Goal: Information Seeking & Learning: Find specific fact

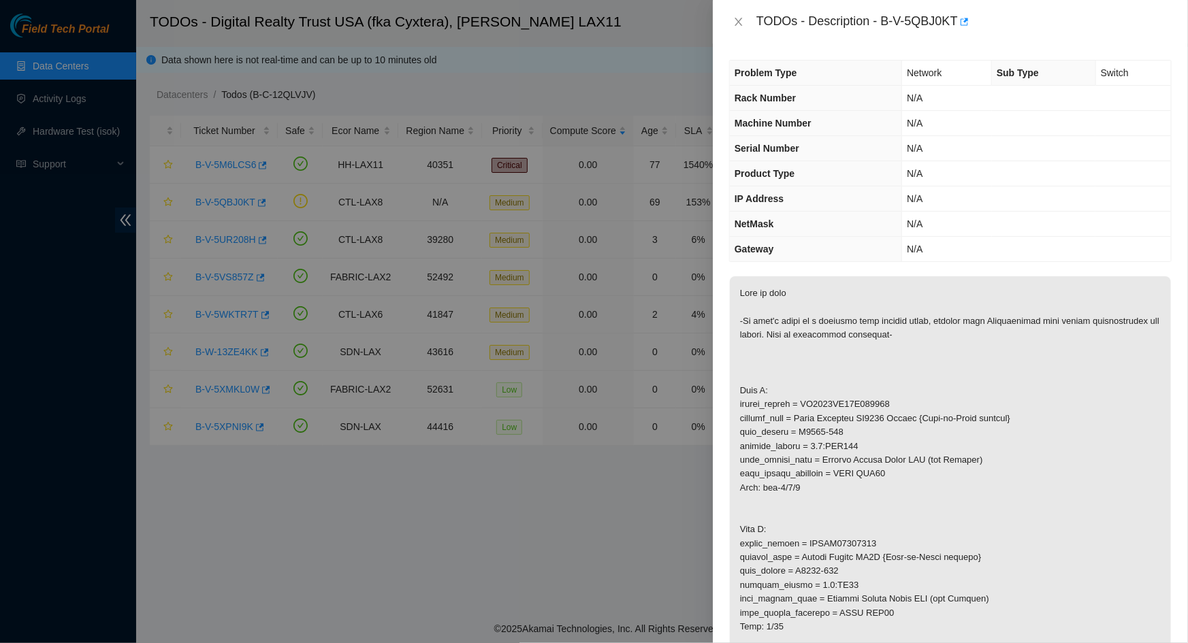
scroll to position [123, 0]
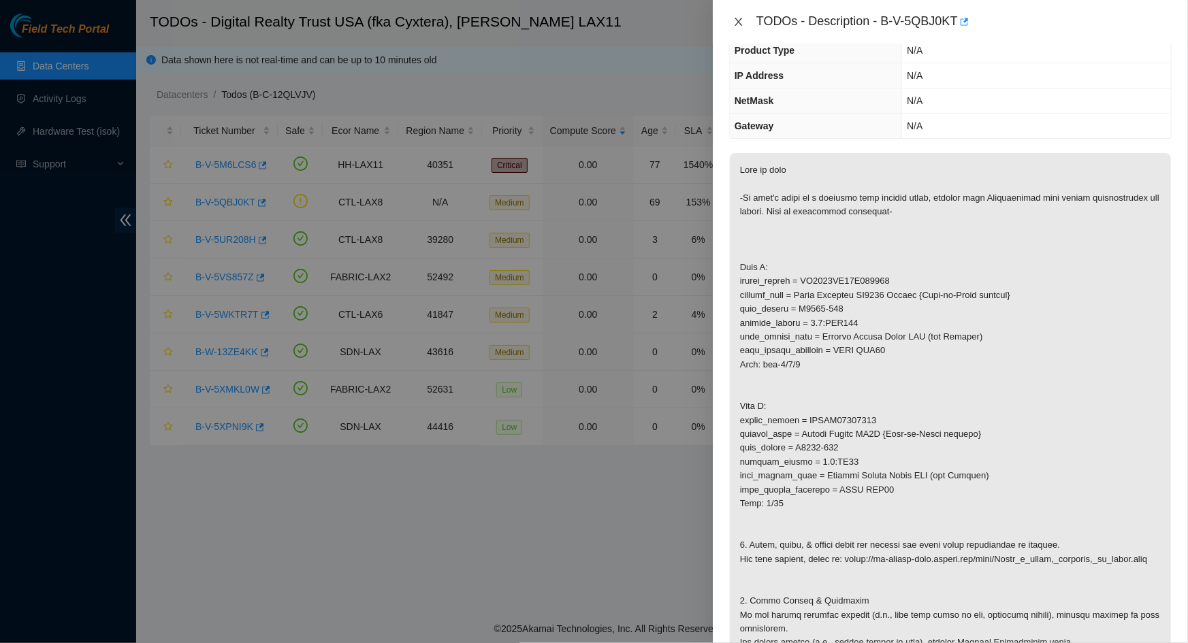
click at [735, 23] on icon "close" at bounding box center [738, 21] width 11 height 11
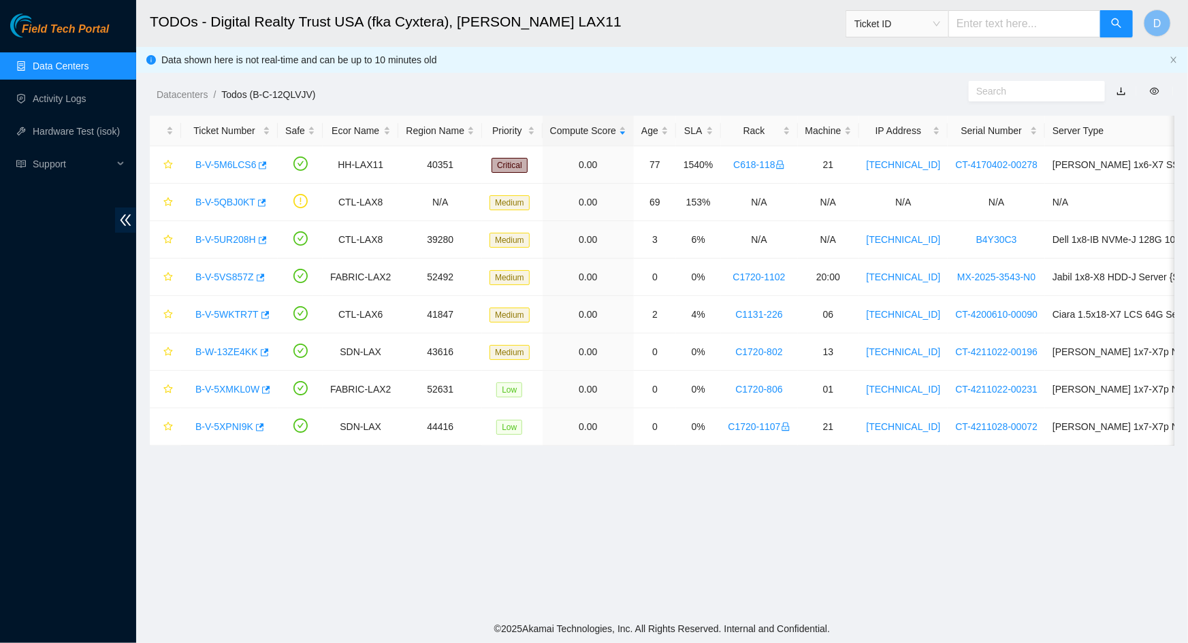
scroll to position [169, 0]
click at [225, 240] on link "B-V-5UR208H" at bounding box center [225, 239] width 61 height 11
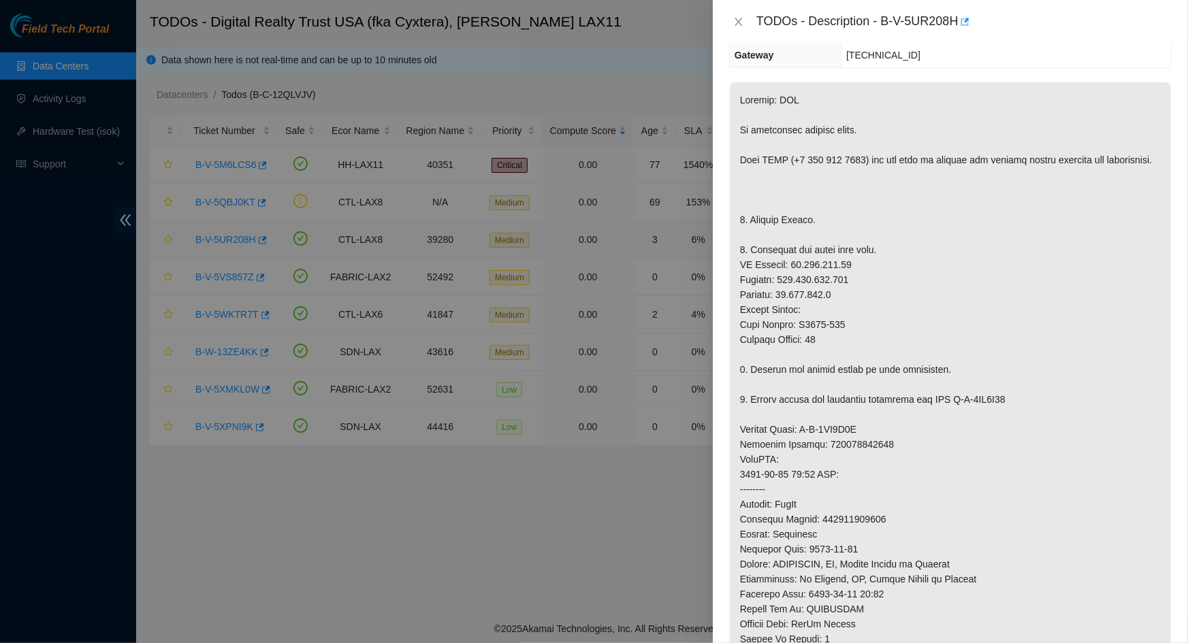
scroll to position [123, 0]
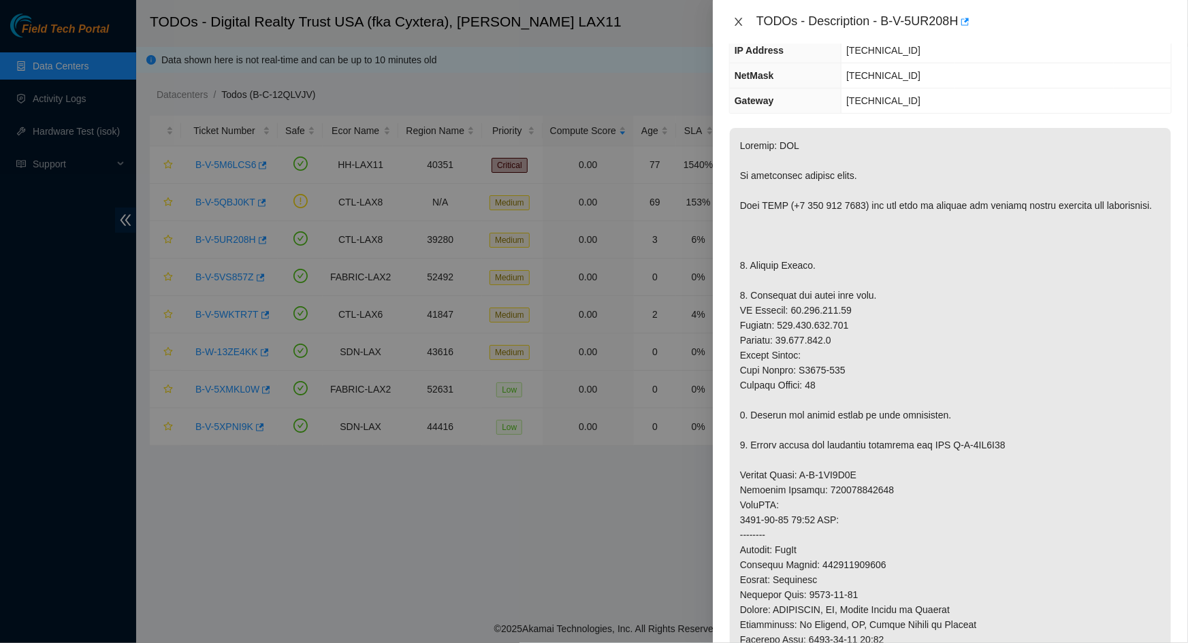
click at [741, 22] on icon "close" at bounding box center [738, 21] width 11 height 11
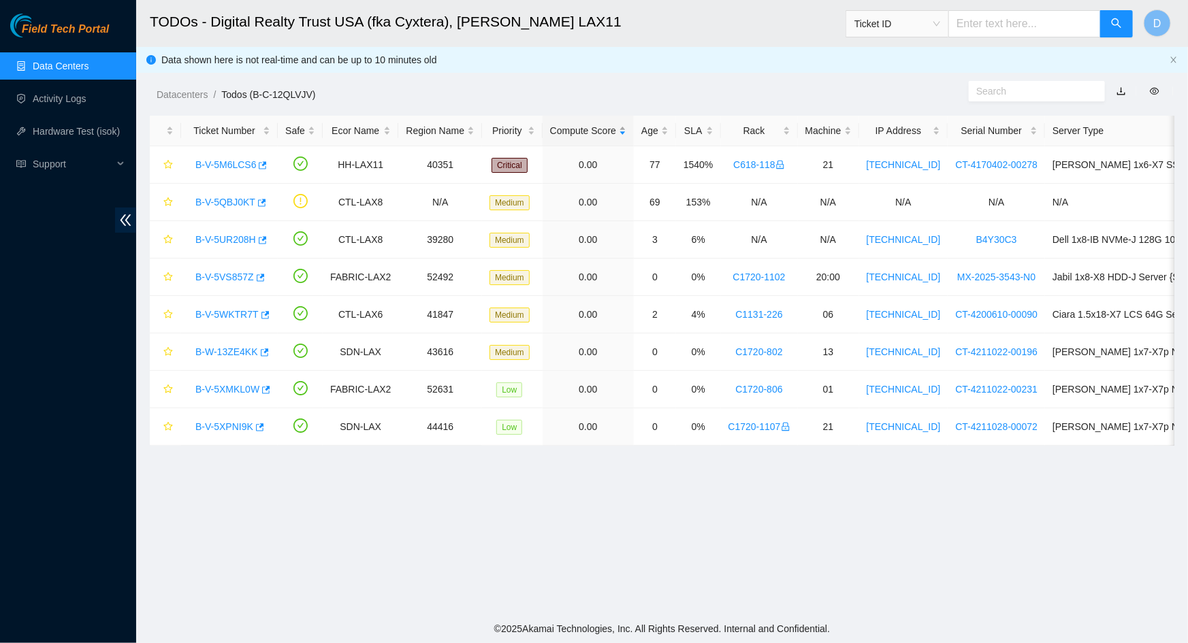
scroll to position [169, 0]
click at [225, 276] on link "B-V-5VS857Z" at bounding box center [224, 277] width 59 height 11
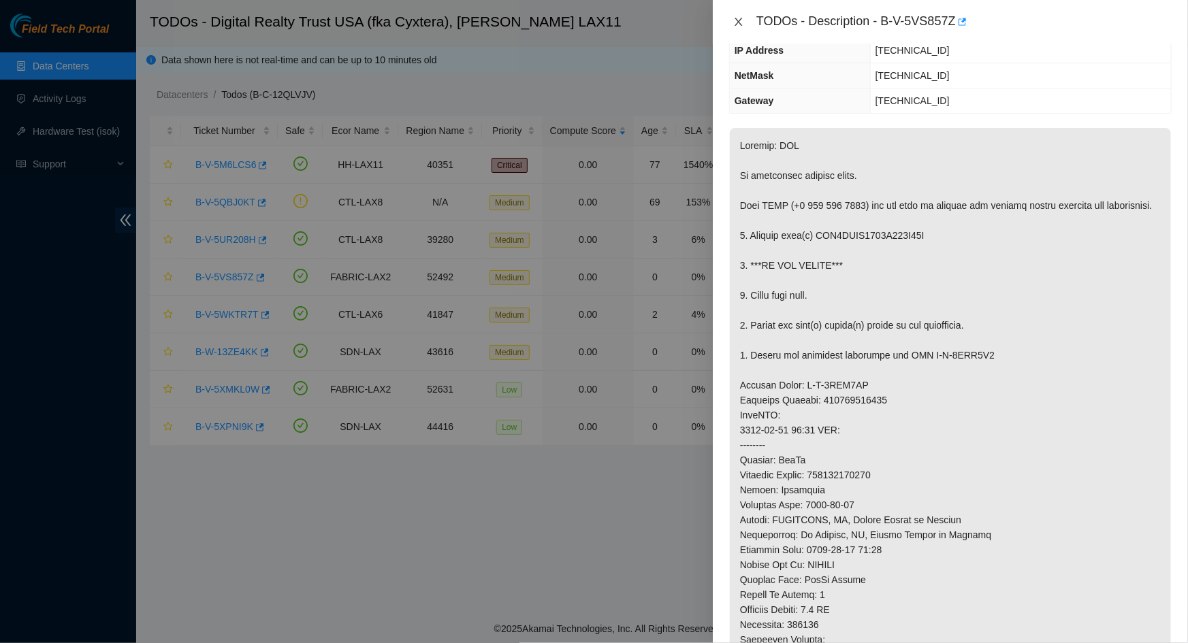
click at [741, 24] on icon "close" at bounding box center [738, 21] width 11 height 11
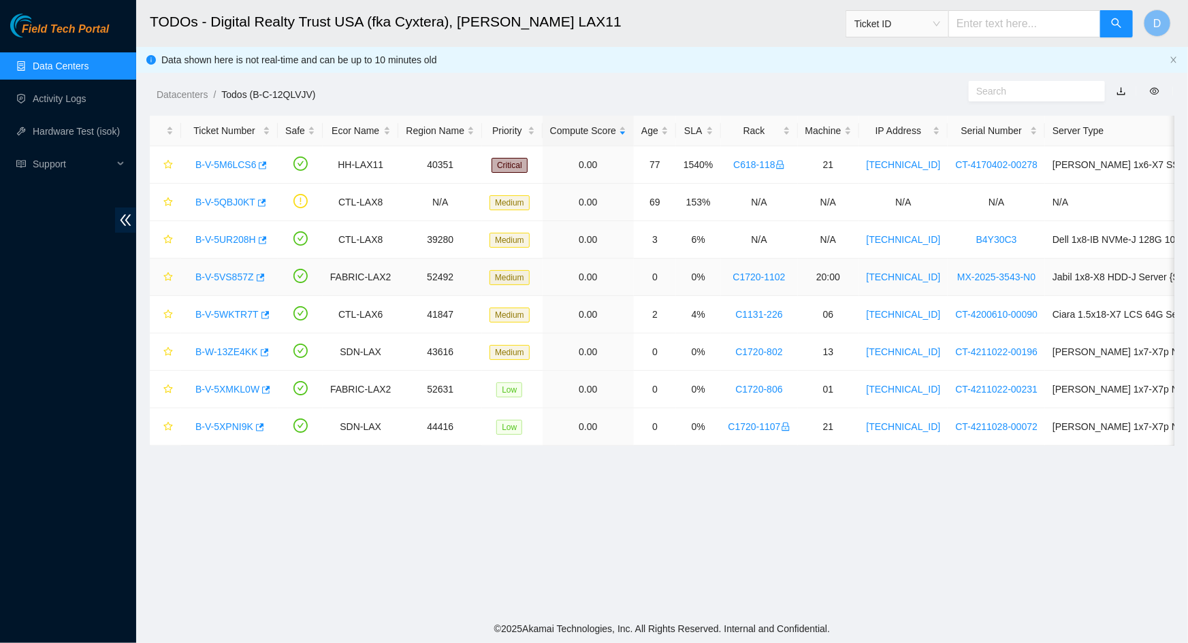
scroll to position [169, 0]
click at [210, 310] on link "B-V-5WKTR7T" at bounding box center [226, 314] width 63 height 11
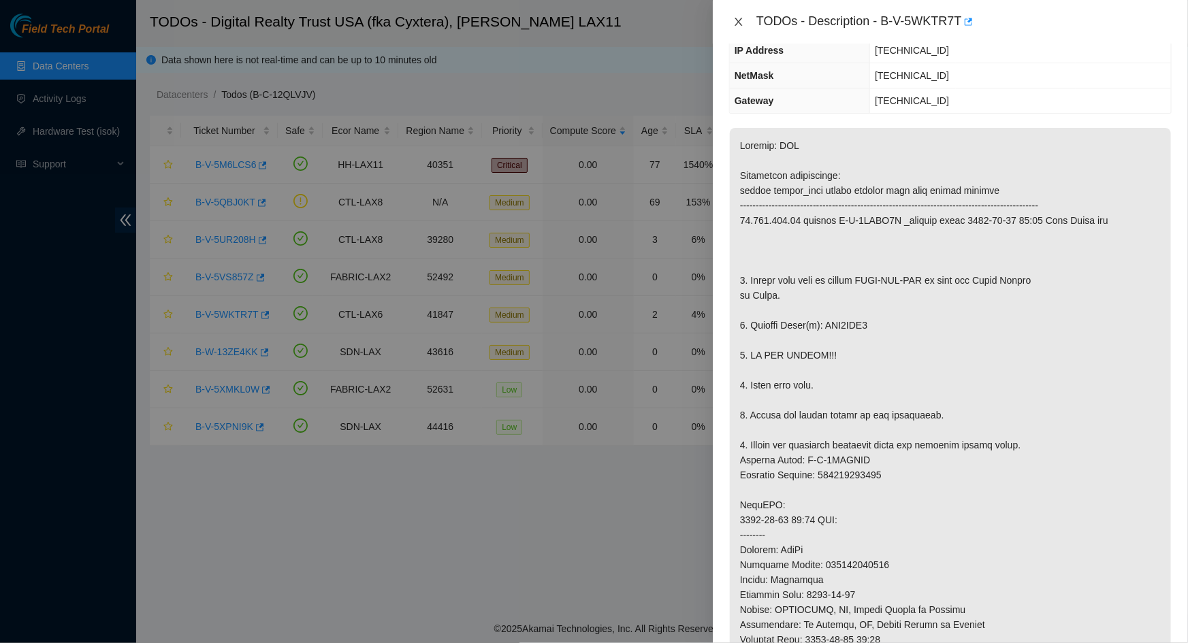
click at [741, 18] on icon "close" at bounding box center [738, 21] width 11 height 11
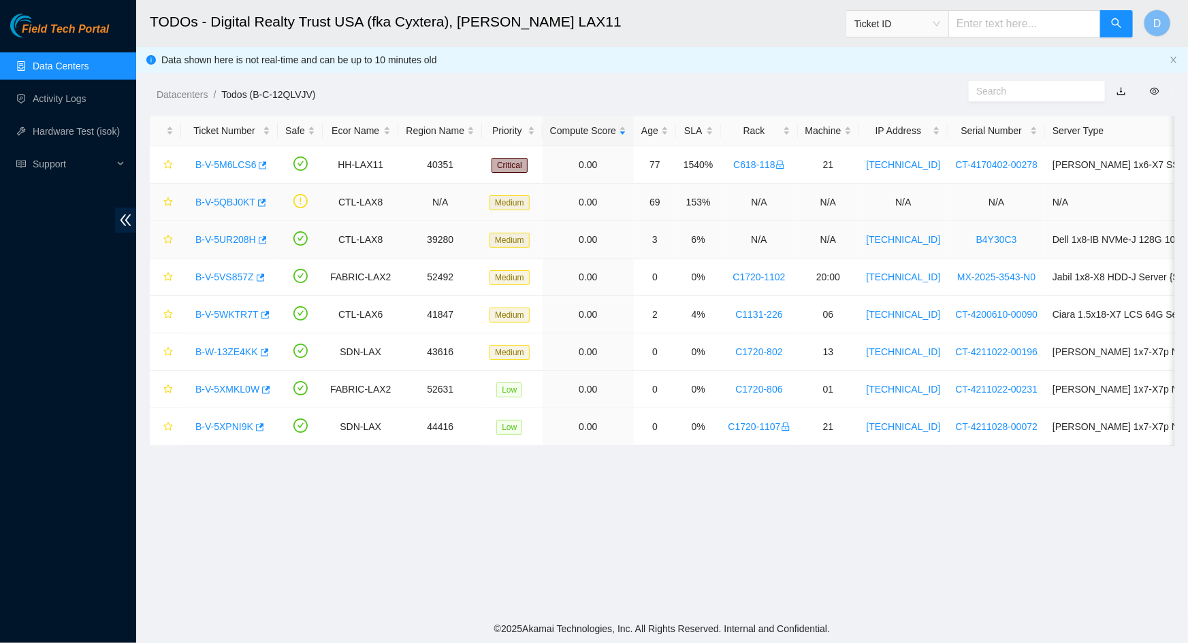
scroll to position [169, 0]
click at [221, 309] on link "B-V-5WKTR7T" at bounding box center [226, 314] width 63 height 11
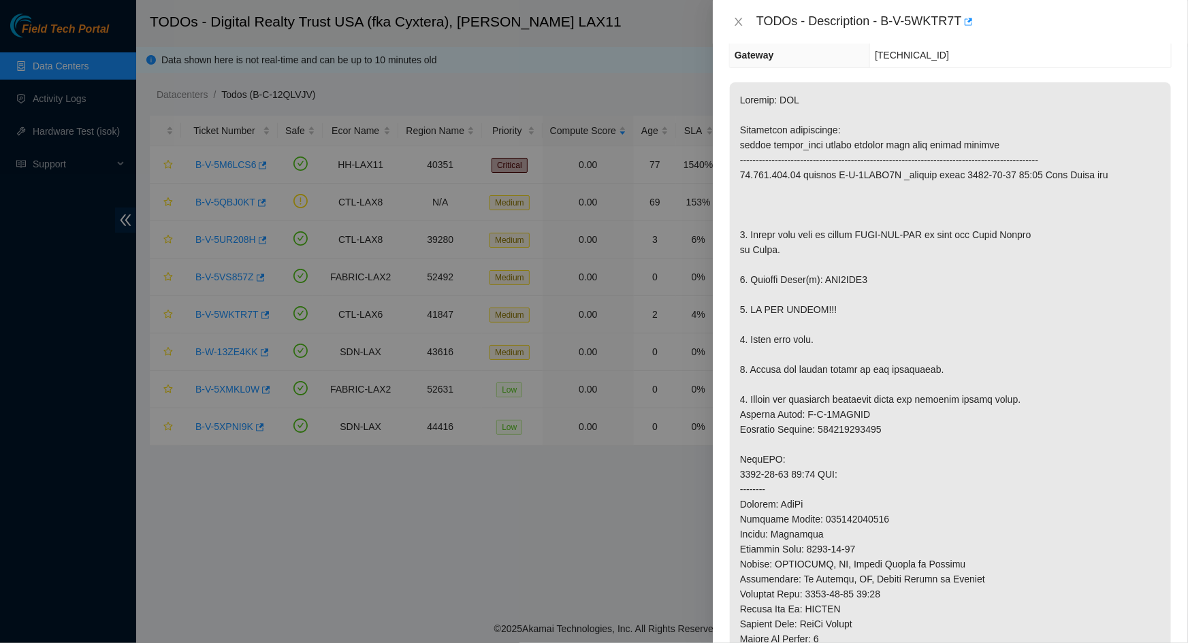
scroll to position [123, 0]
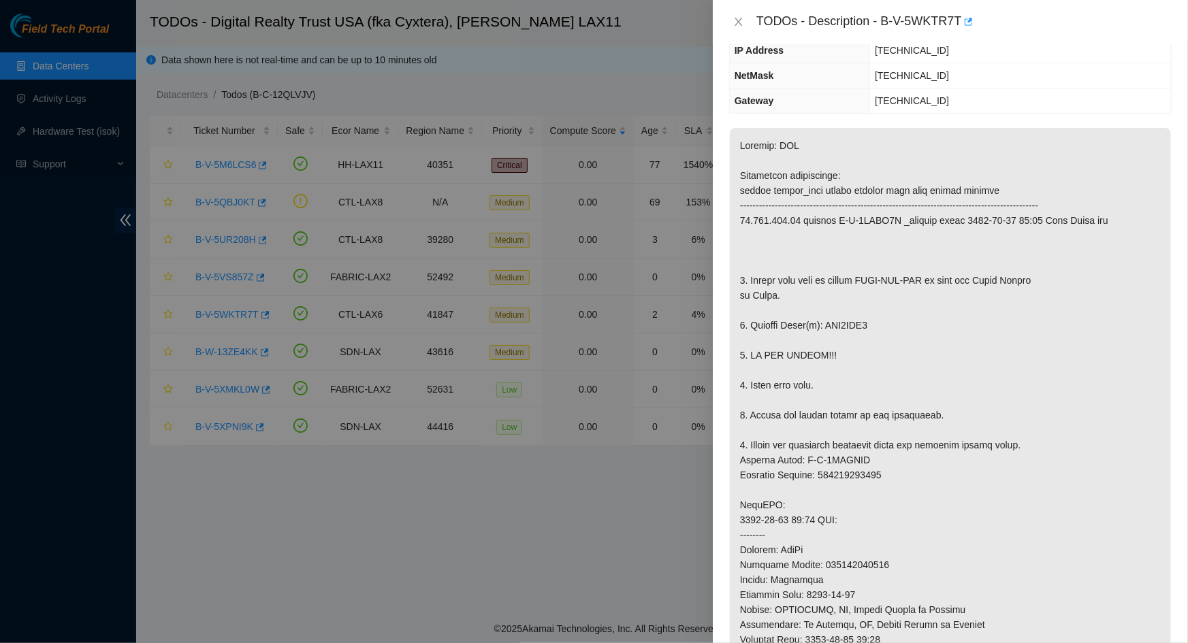
click at [739, 28] on div "TODOs - Description - B-V-5WKTR7T" at bounding box center [950, 22] width 443 height 22
click at [733, 16] on icon "close" at bounding box center [738, 21] width 11 height 11
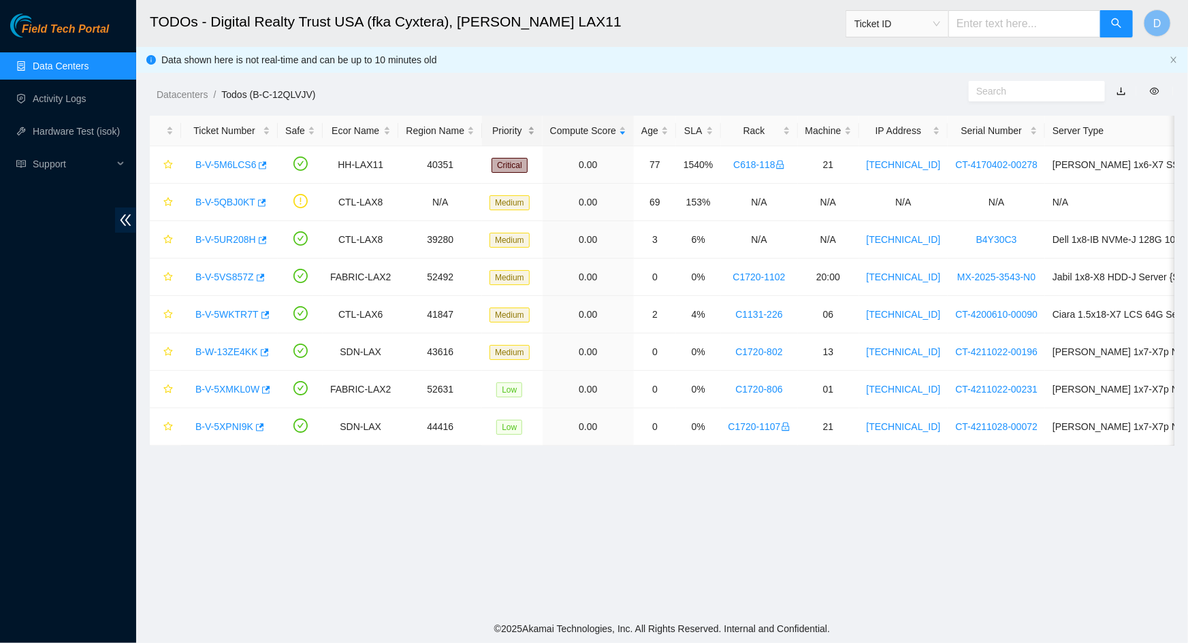
scroll to position [169, 0]
click at [217, 352] on link "B-W-13ZE4KK" at bounding box center [226, 352] width 63 height 11
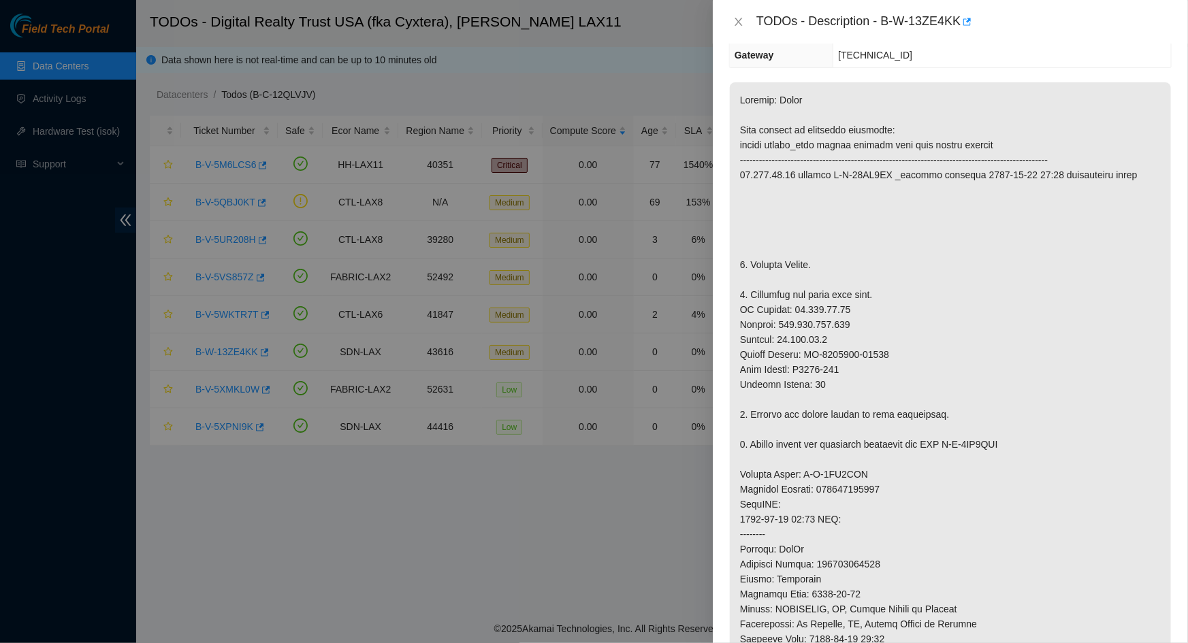
scroll to position [123, 0]
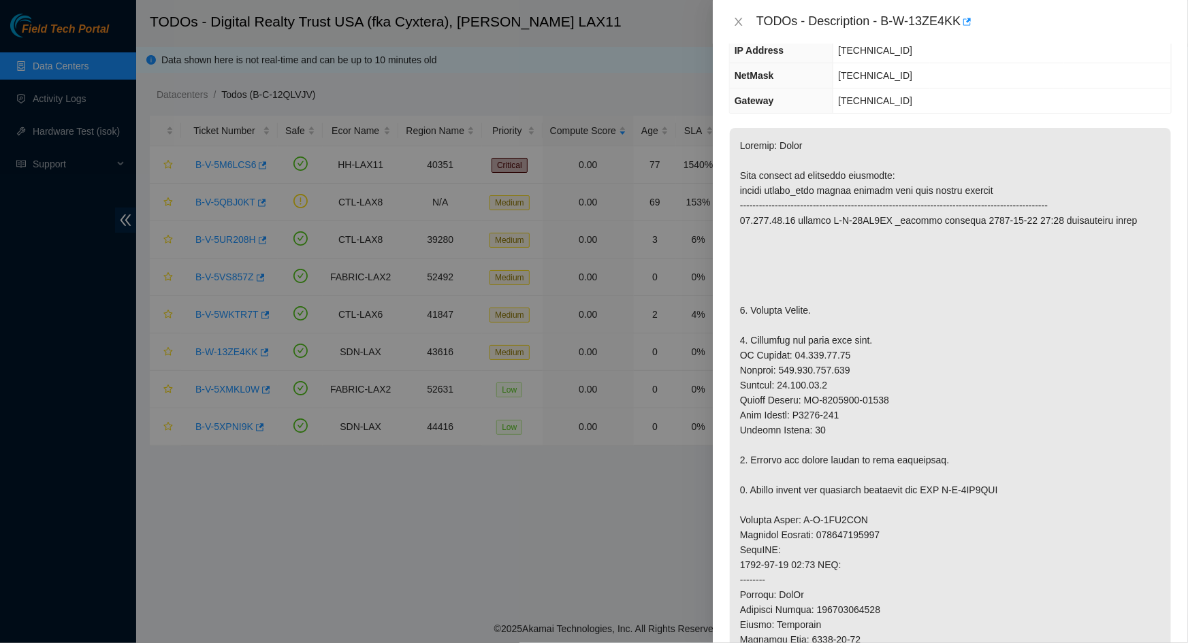
click at [741, 29] on div "TODOs - Description - B-W-13ZE4KK" at bounding box center [950, 22] width 443 height 22
click at [742, 27] on icon "close" at bounding box center [738, 21] width 11 height 11
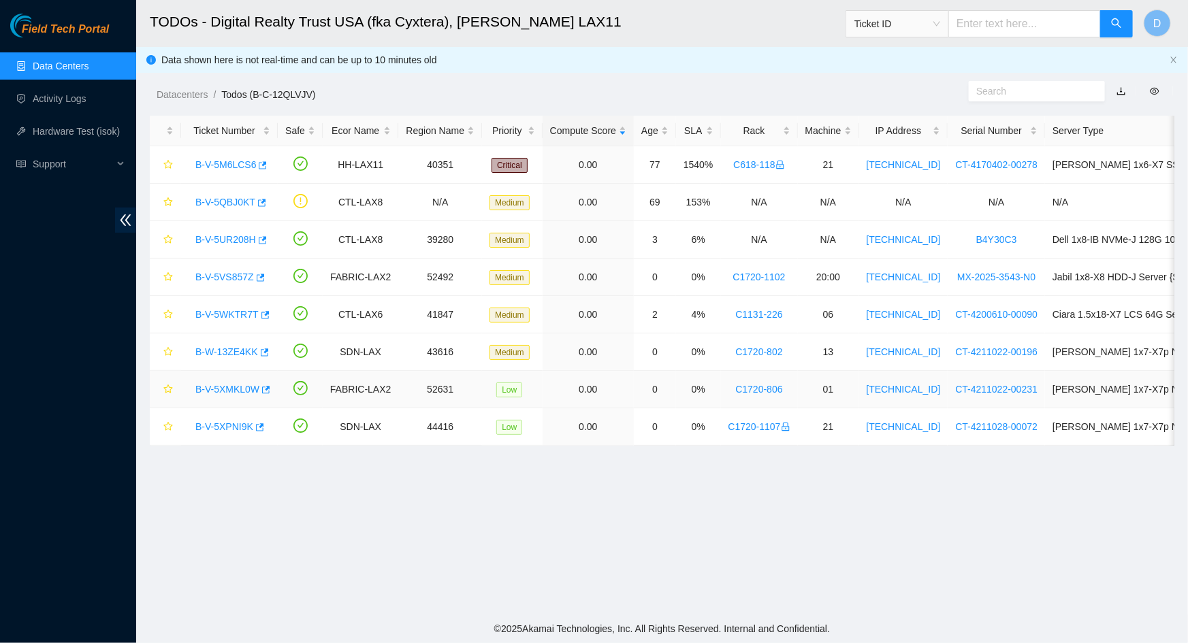
click at [219, 390] on link "B-V-5XMKL0W" at bounding box center [227, 389] width 64 height 11
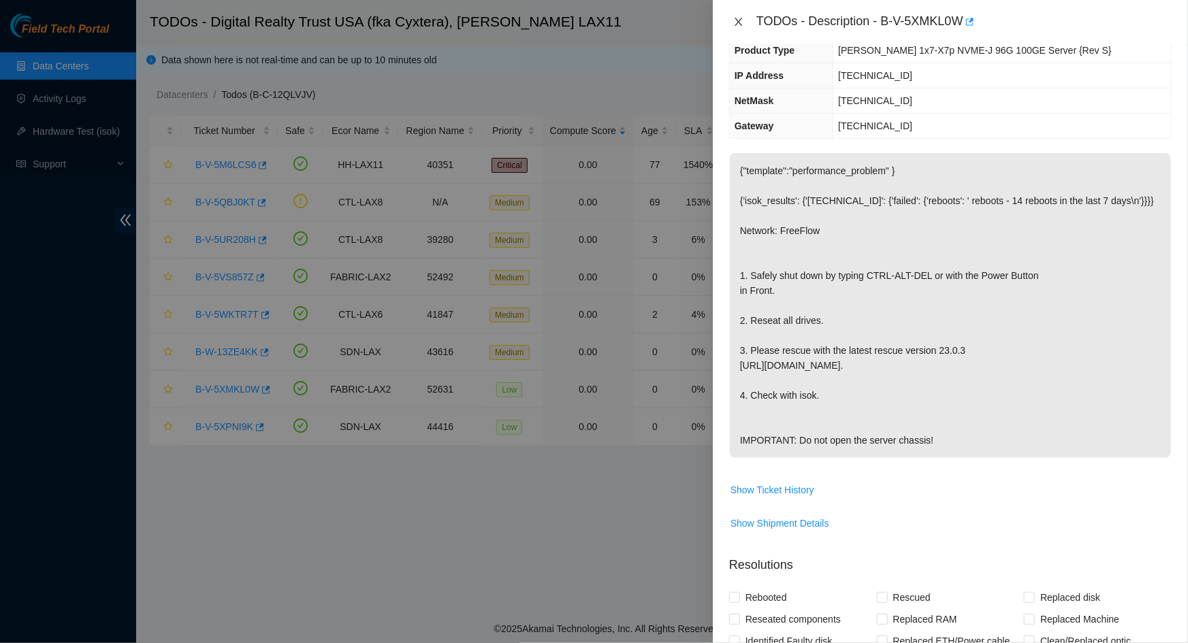
drag, startPoint x: 739, startPoint y: 22, endPoint x: 694, endPoint y: 54, distance: 54.6
click at [739, 22] on icon "close" at bounding box center [738, 21] width 11 height 11
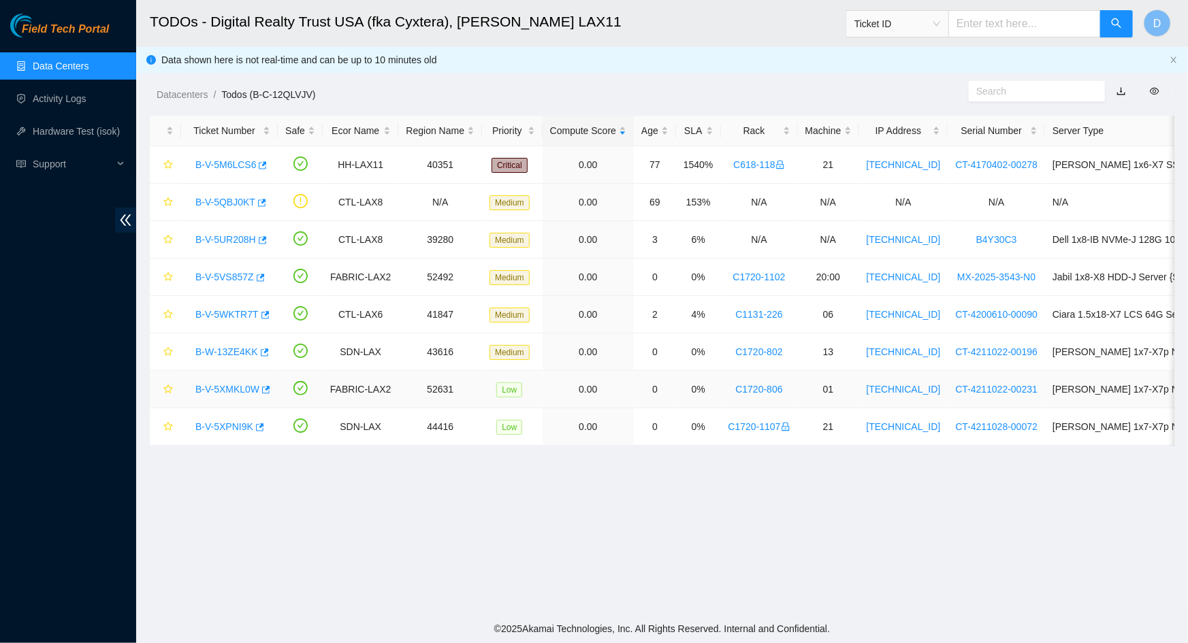
scroll to position [169, 0]
click at [218, 423] on link "B-V-5XPNI9K" at bounding box center [224, 426] width 58 height 11
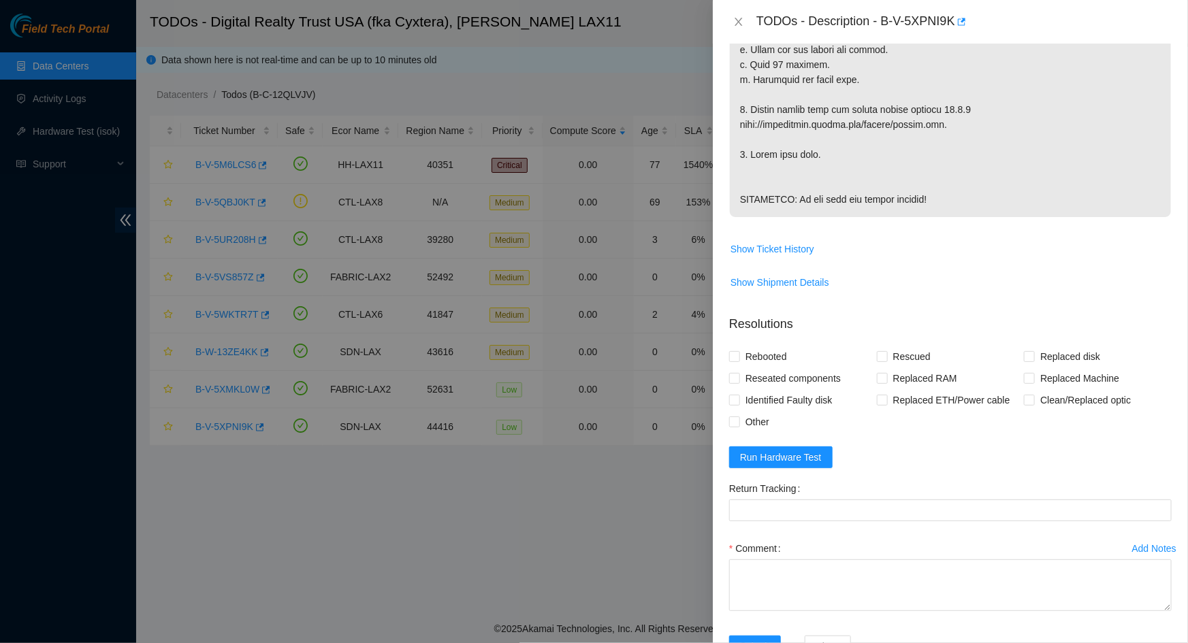
scroll to position [0, 0]
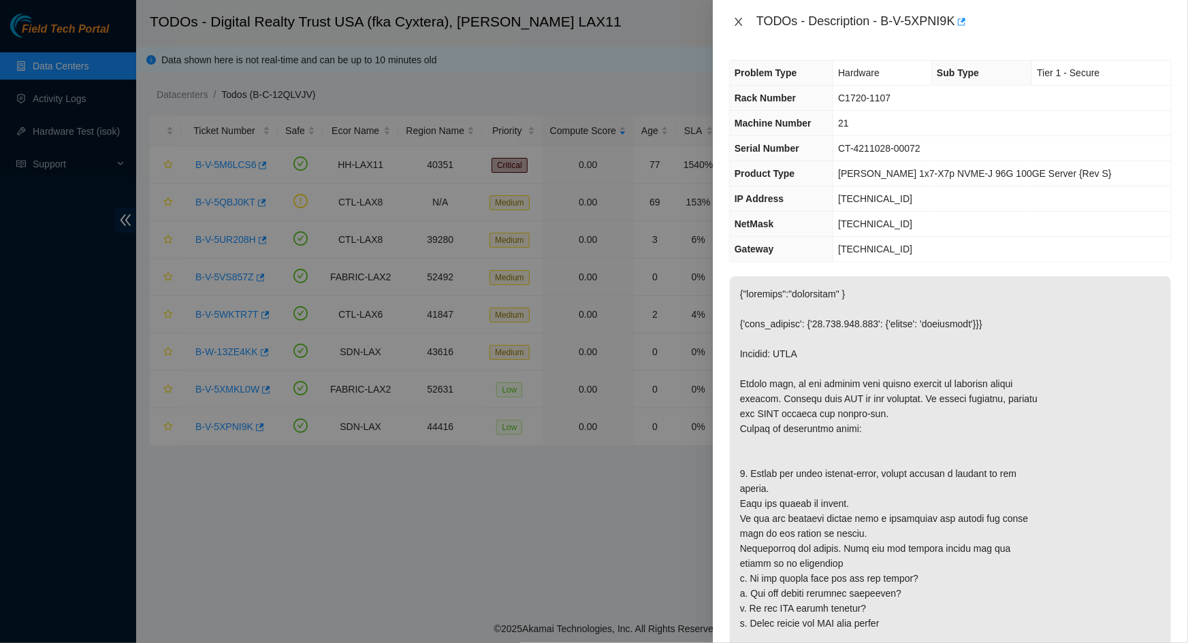
click at [742, 24] on icon "close" at bounding box center [738, 21] width 11 height 11
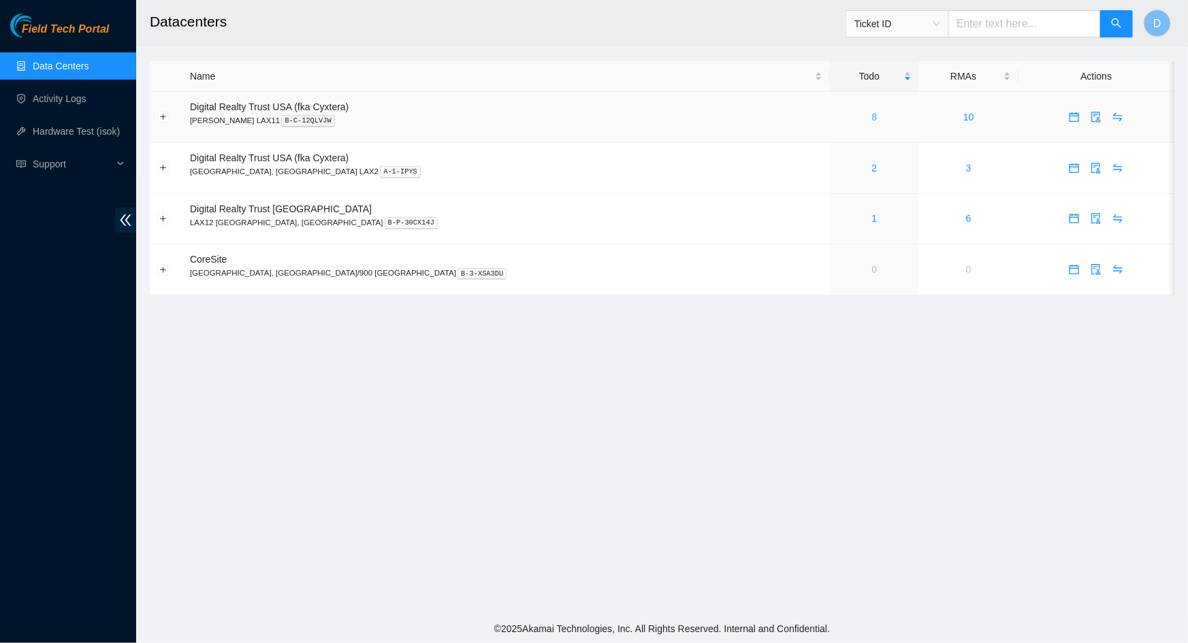
click at [872, 114] on link "8" at bounding box center [874, 117] width 5 height 11
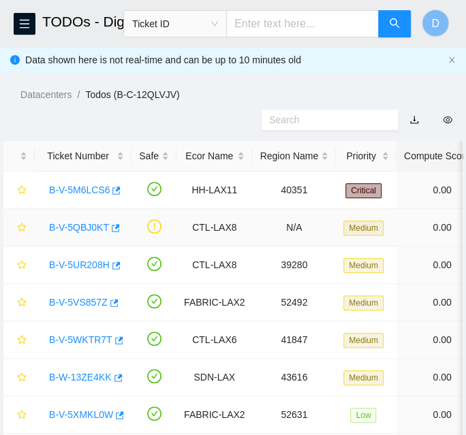
click at [79, 227] on link "B-V-5QBJ0KT" at bounding box center [79, 227] width 60 height 11
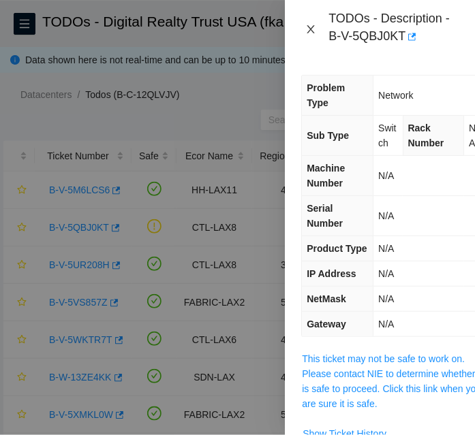
drag, startPoint x: 310, startPoint y: 29, endPoint x: 257, endPoint y: 97, distance: 86.2
click at [310, 30] on icon "close" at bounding box center [310, 29] width 11 height 11
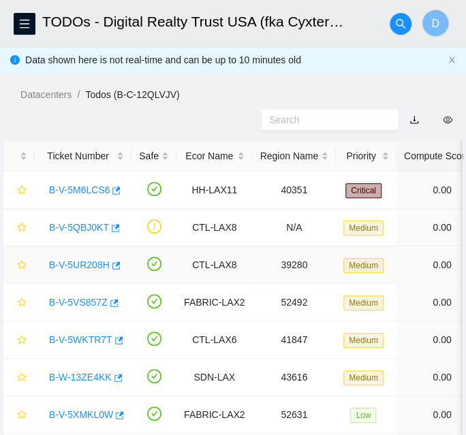
click at [86, 266] on link "B-V-5UR208H" at bounding box center [79, 264] width 61 height 11
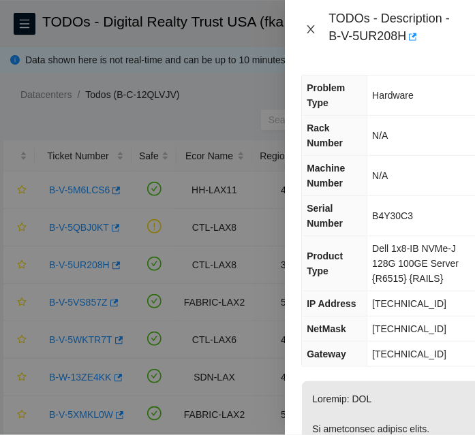
click at [310, 29] on icon "close" at bounding box center [310, 29] width 7 height 8
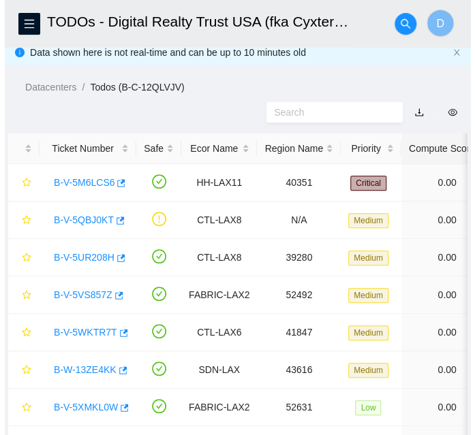
scroll to position [76, 0]
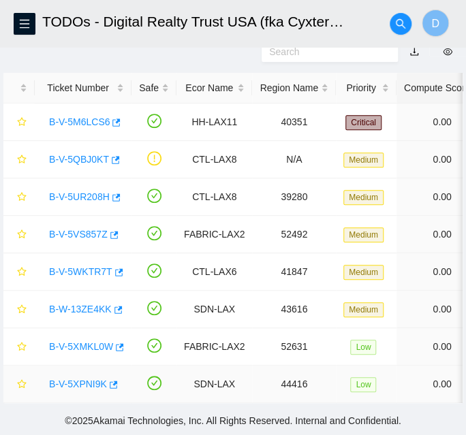
click at [77, 379] on link "B-V-5XPNI9K" at bounding box center [78, 384] width 58 height 11
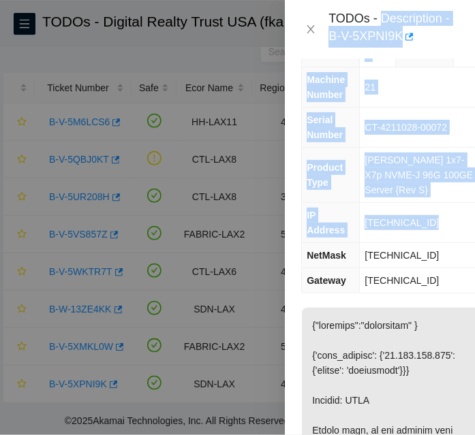
scroll to position [123, 0]
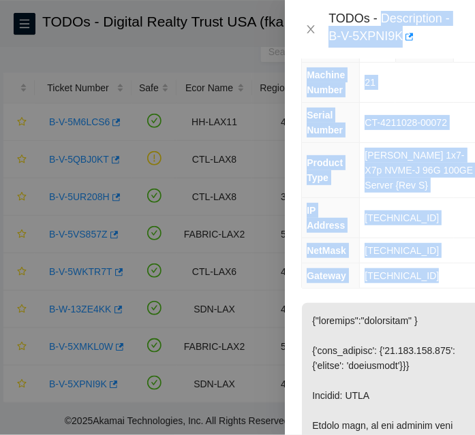
drag, startPoint x: 379, startPoint y: 19, endPoint x: 445, endPoint y: 262, distance: 251.7
click at [445, 262] on div "TODOs - Description - B-V-5XPNI9K Problem Type Hardware Sub Type Tier 1 - Secur…" at bounding box center [380, 217] width 190 height 435
copy div "Description - B-V-5XPNI9K Problem Type Hardware Sub Type Tier 1 - Secure Rack N…"
click at [369, 185] on span "[PERSON_NAME] 1x7-X7p NVME-J 96G 100GE Server {Rev S}" at bounding box center [418, 170] width 108 height 41
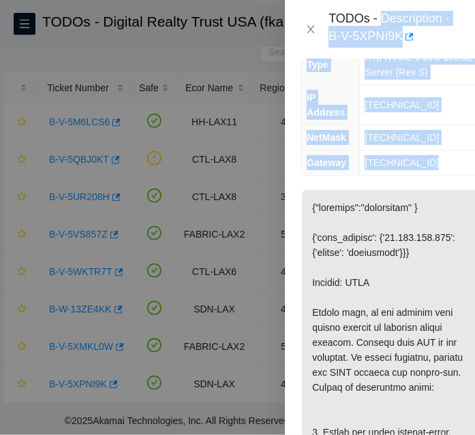
scroll to position [247, 0]
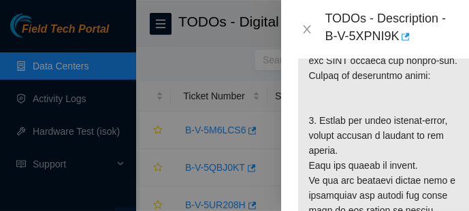
scroll to position [383, 0]
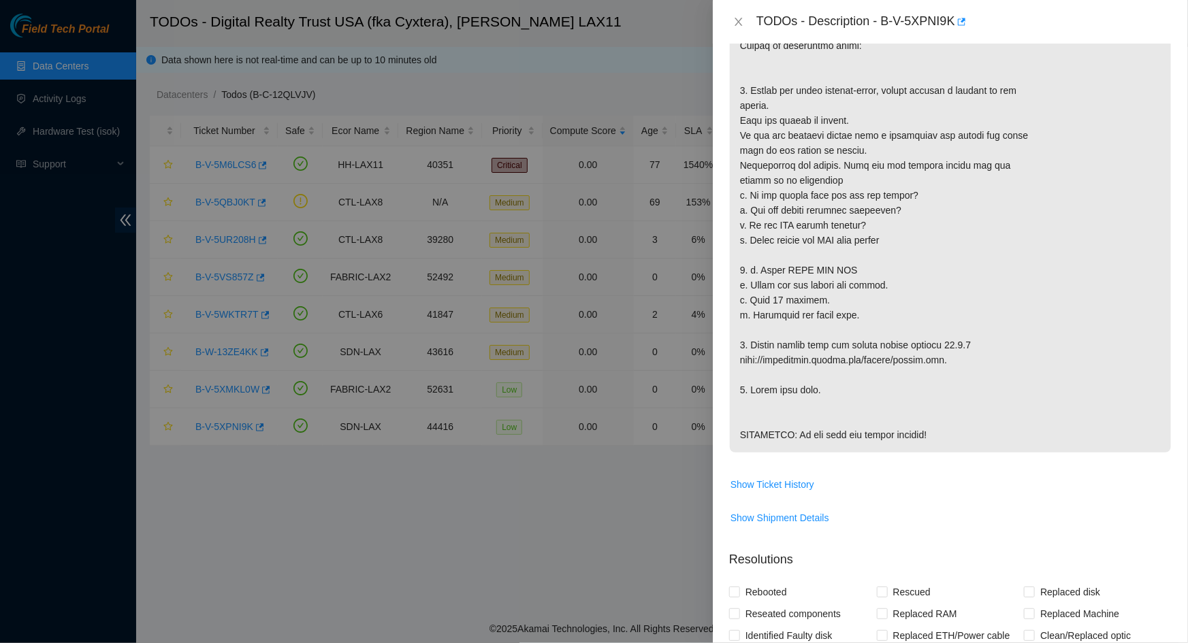
click at [808, 165] on p at bounding box center [950, 173] width 441 height 560
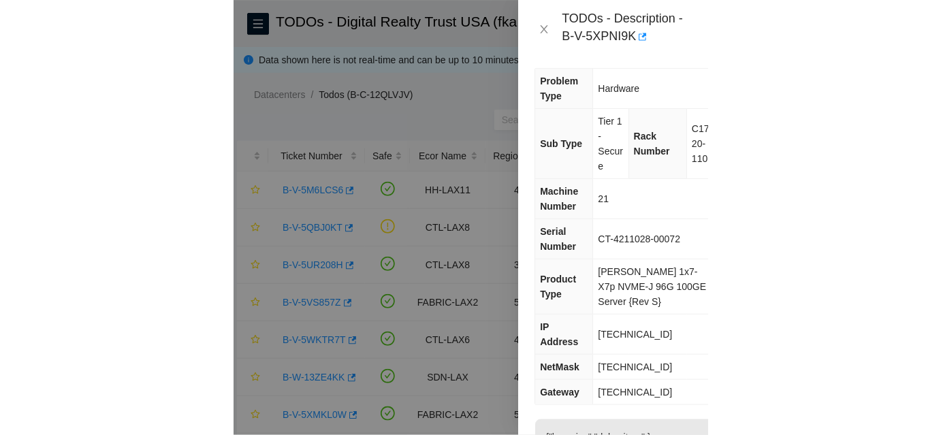
scroll to position [0, 0]
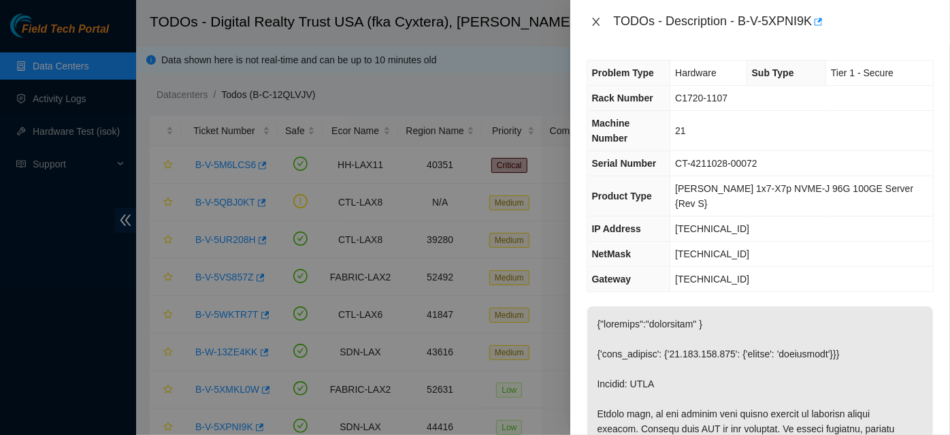
click at [592, 22] on icon "close" at bounding box center [596, 21] width 11 height 11
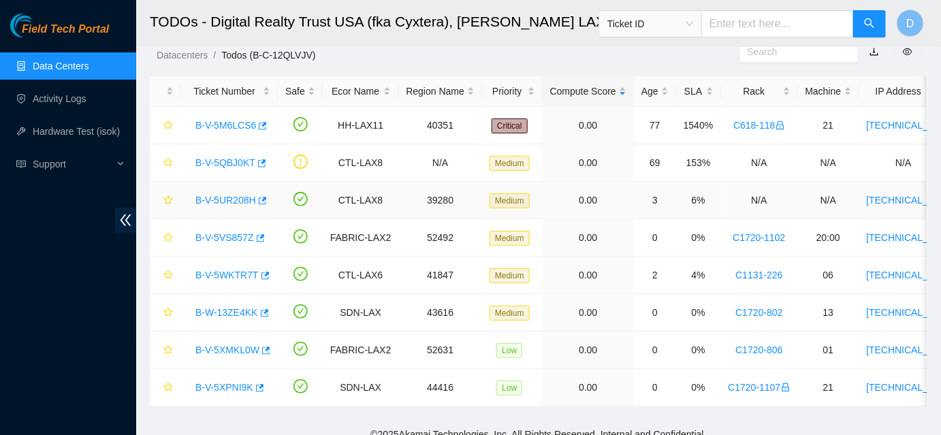
scroll to position [61, 0]
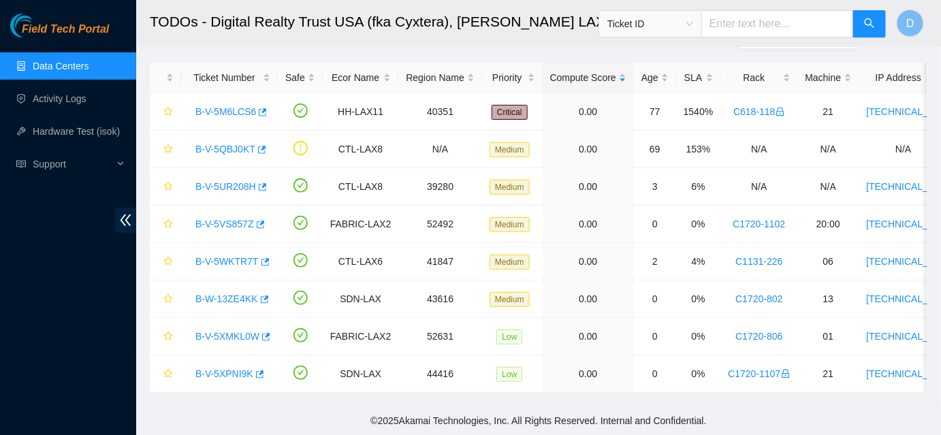
click at [51, 71] on link "Data Centers" at bounding box center [61, 66] width 56 height 11
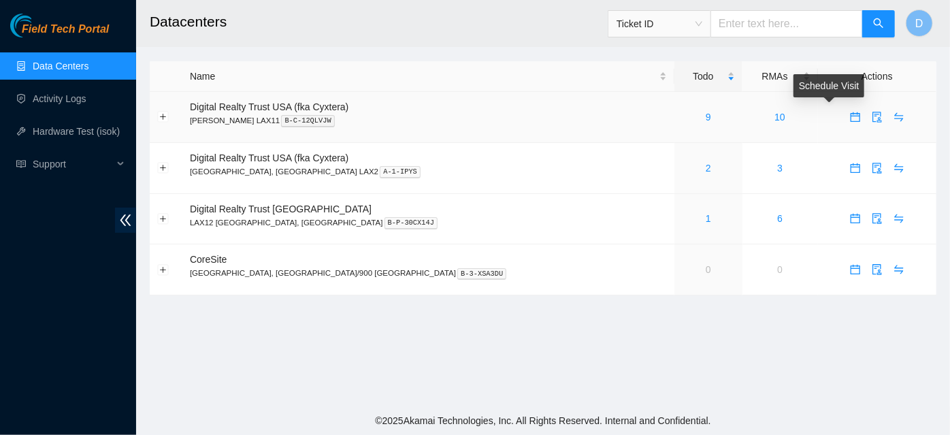
click at [850, 119] on icon "calendar" at bounding box center [855, 117] width 11 height 11
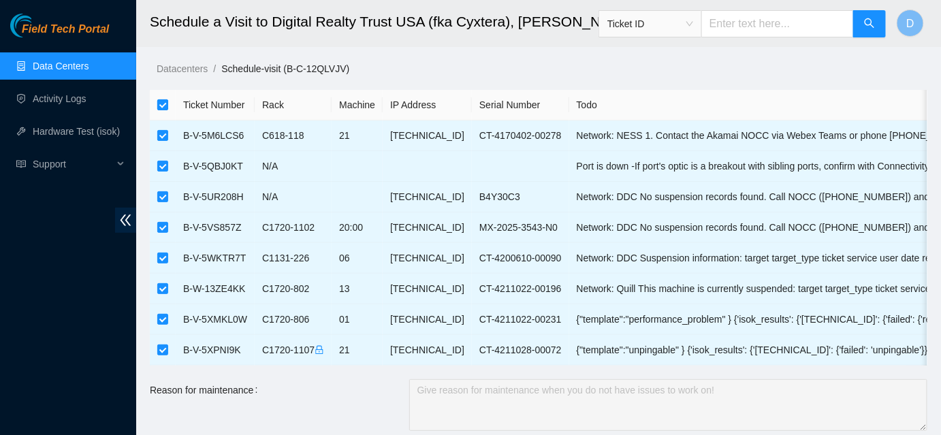
click at [161, 103] on input "checkbox" at bounding box center [162, 104] width 11 height 11
checkbox input "false"
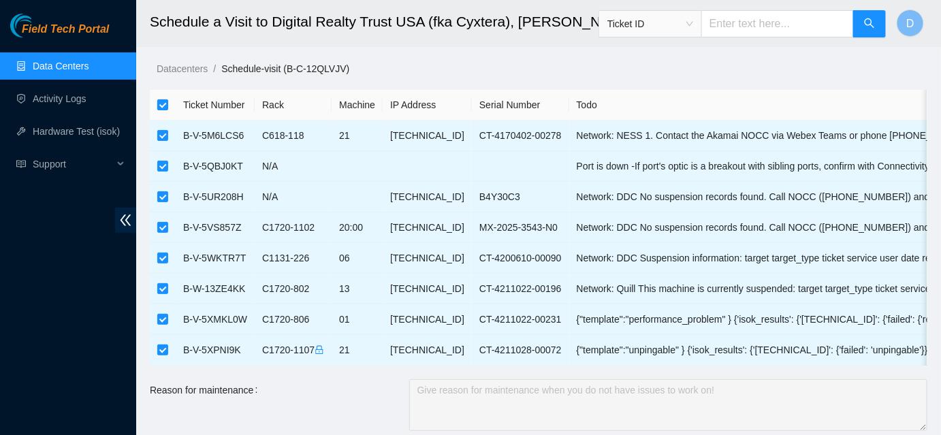
checkbox input "false"
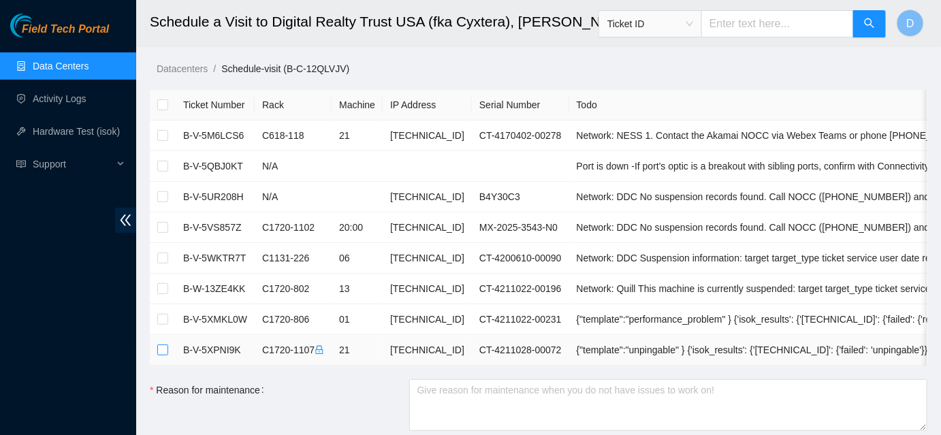
click at [165, 346] on input "checkbox" at bounding box center [162, 350] width 11 height 11
checkbox input "true"
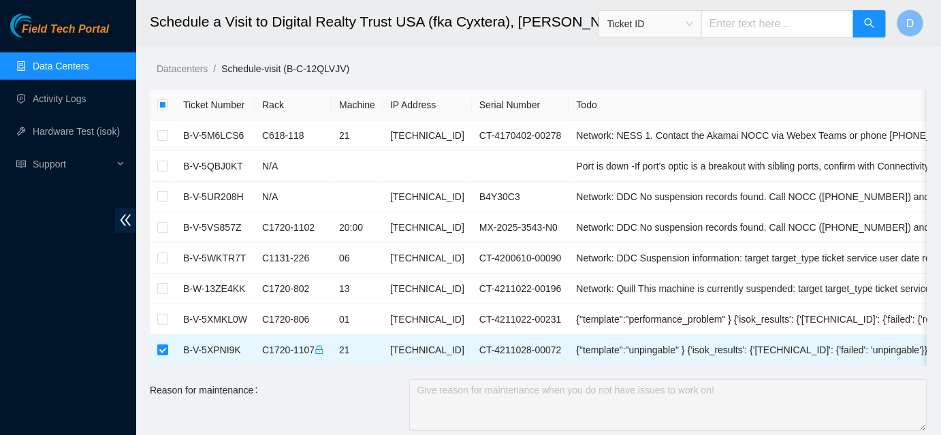
click at [89, 61] on link "Data Centers" at bounding box center [61, 66] width 56 height 11
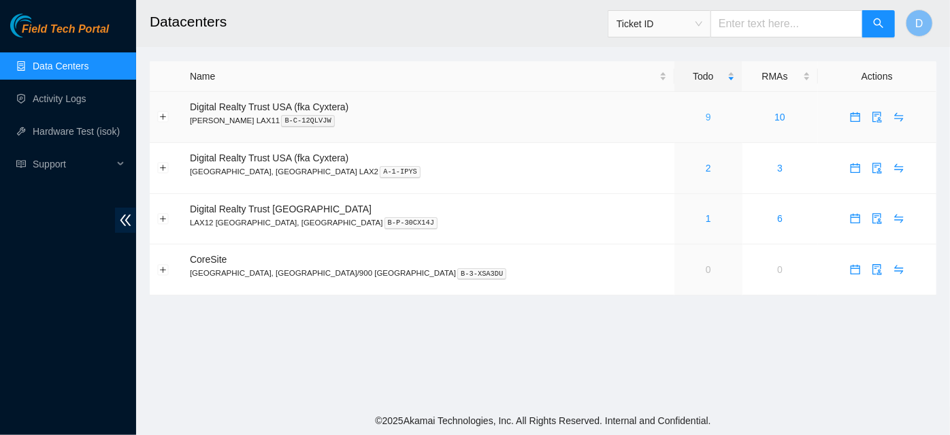
click at [706, 121] on link "9" at bounding box center [708, 117] width 5 height 11
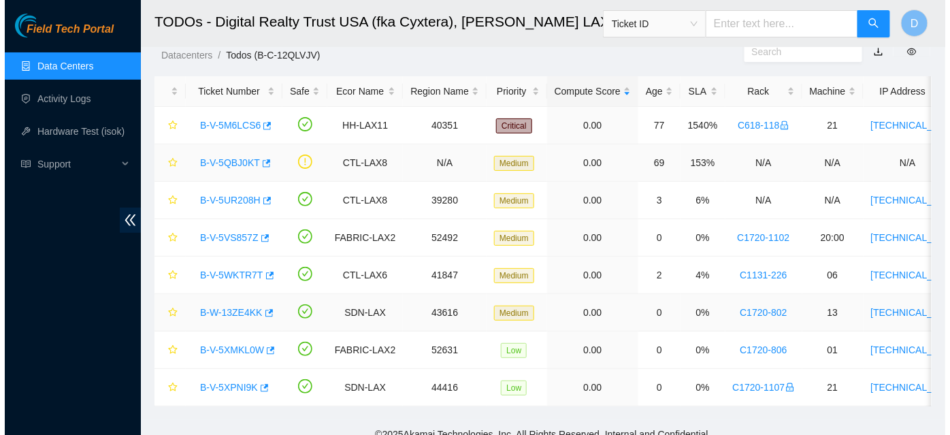
scroll to position [61, 0]
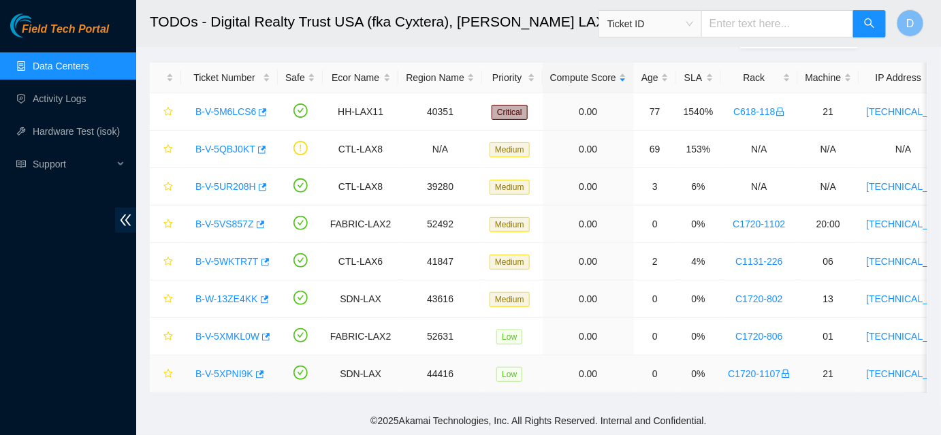
click at [227, 368] on link "B-V-5XPNI9K" at bounding box center [224, 373] width 58 height 11
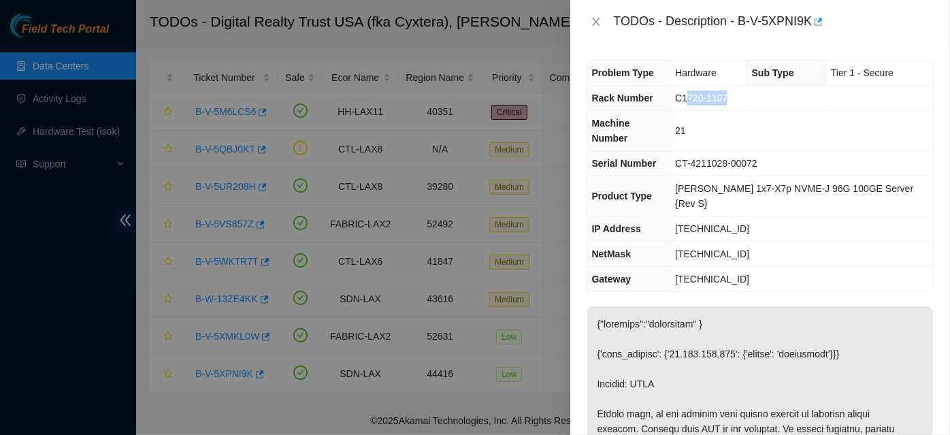
drag, startPoint x: 701, startPoint y: 99, endPoint x: 741, endPoint y: 105, distance: 40.5
click at [741, 105] on td "C1720-1107" at bounding box center [802, 98] width 263 height 25
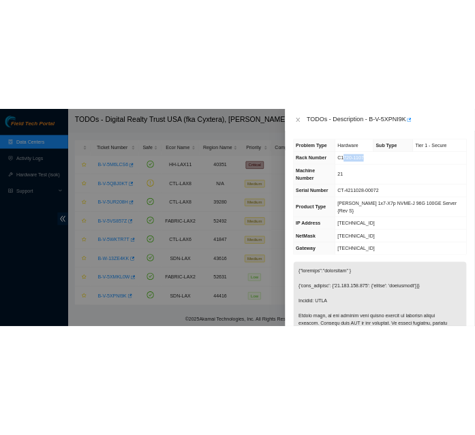
scroll to position [52, 0]
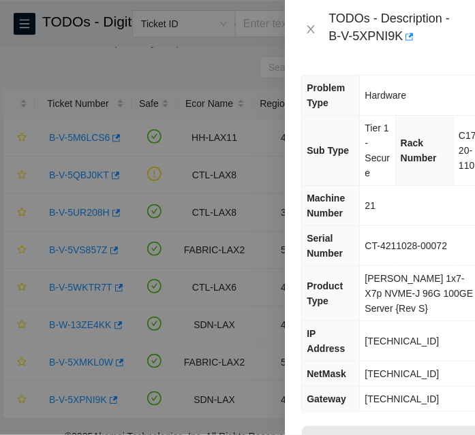
click at [388, 219] on td "21" at bounding box center [422, 206] width 126 height 40
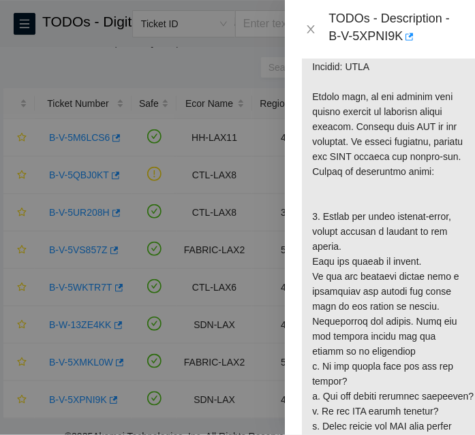
scroll to position [460, 0]
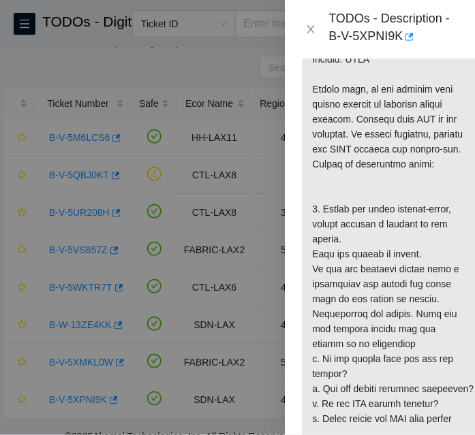
click at [387, 293] on p at bounding box center [394, 321] width 184 height 709
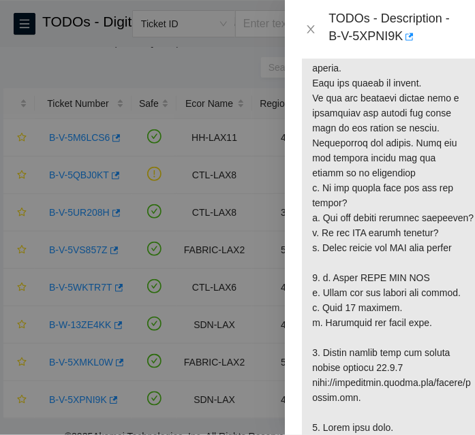
scroll to position [632, 0]
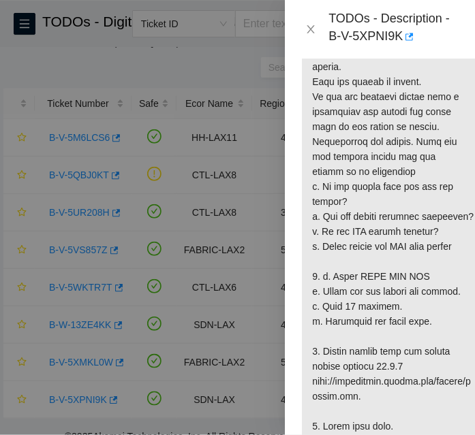
click at [365, 202] on p at bounding box center [394, 148] width 184 height 709
